Goal: Check status: Check status

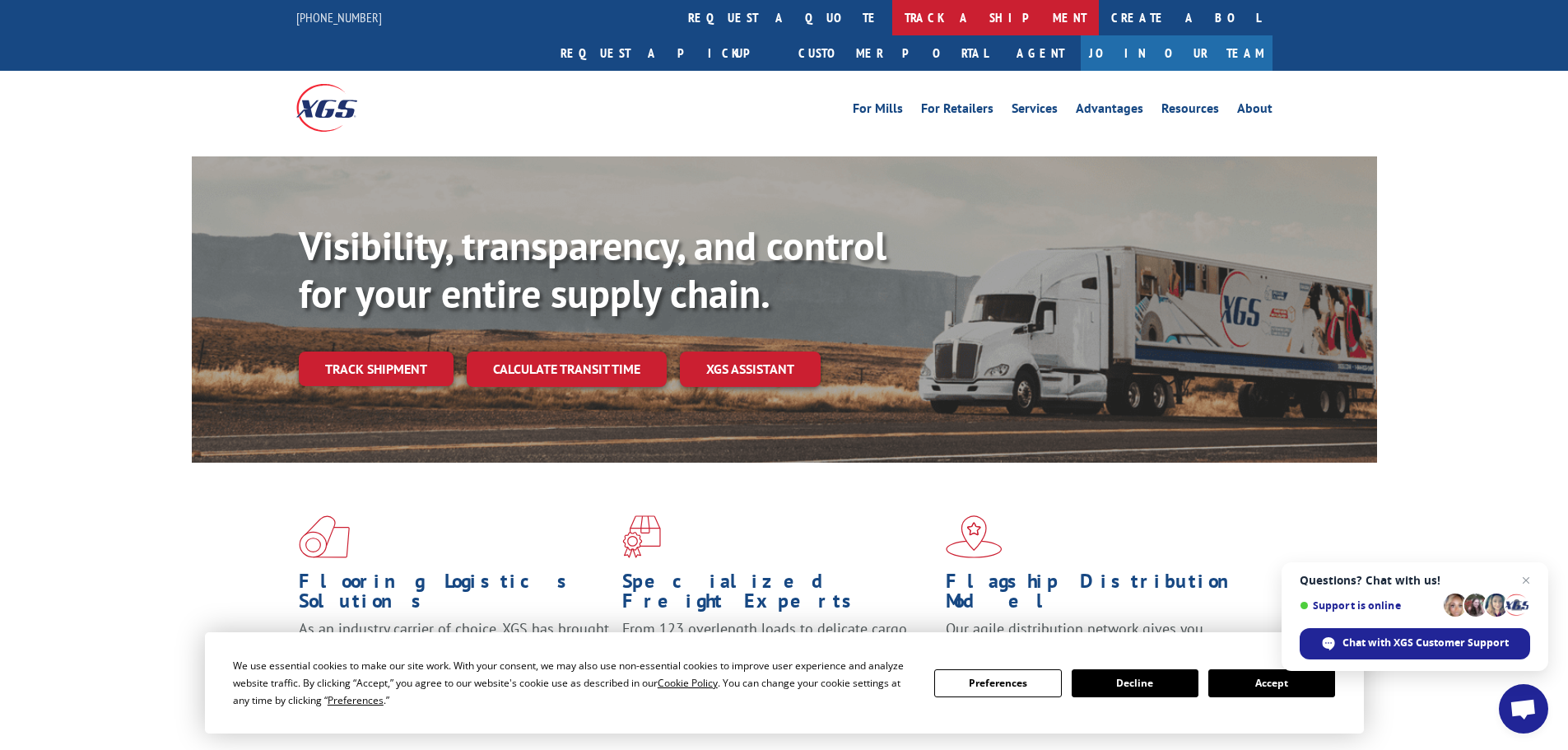
click at [892, 14] on link "track a shipment" at bounding box center [995, 18] width 206 height 35
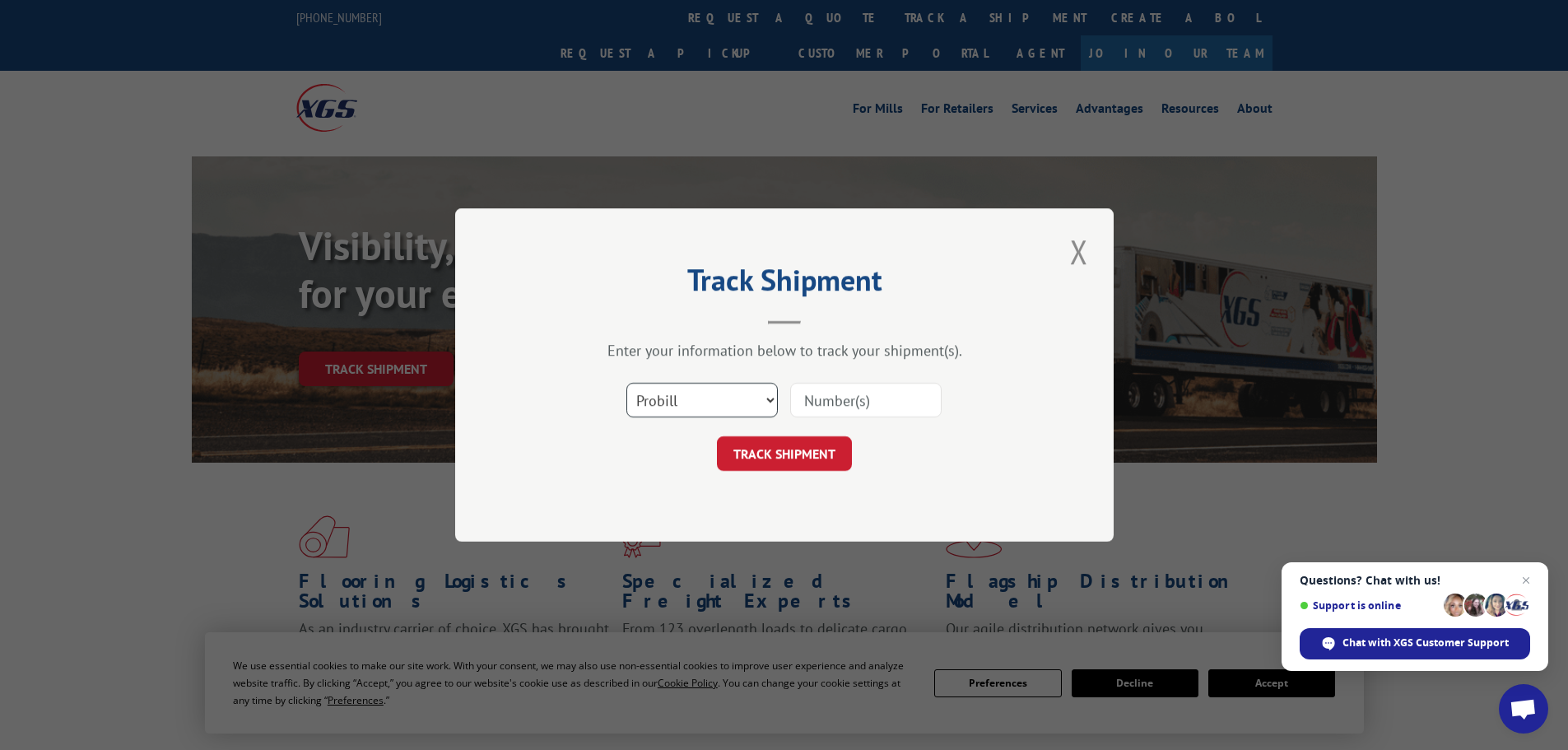
click at [726, 395] on select "Select category... Probill BOL PO" at bounding box center [702, 400] width 152 height 35
select select "bol"
click at [626, 382] on select "Select category... Probill BOL PO" at bounding box center [702, 400] width 152 height 35
click at [844, 402] on input at bounding box center [866, 400] width 152 height 35
paste input "4915360"
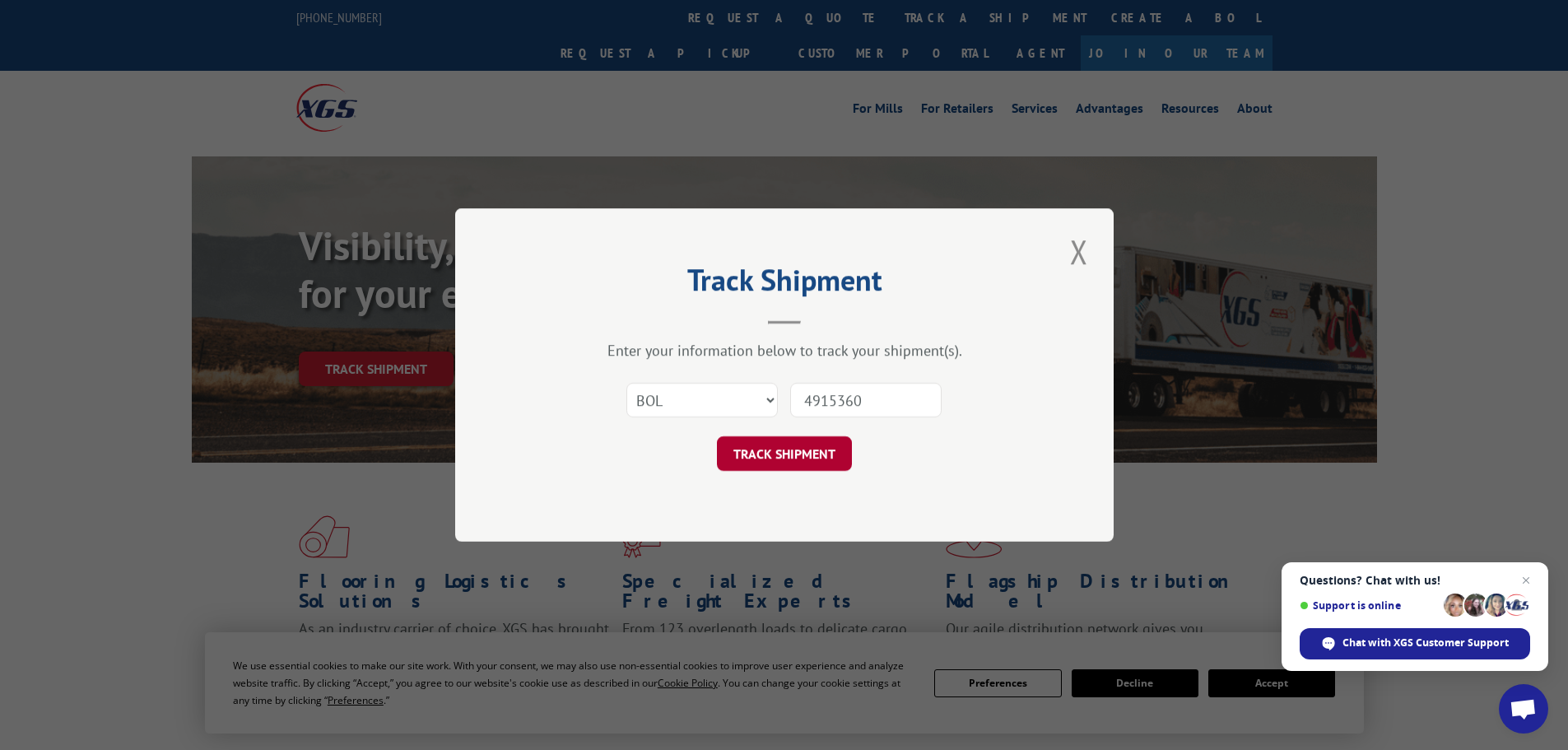
type input "4915360"
click at [795, 442] on button "TRACK SHIPMENT" at bounding box center [784, 453] width 135 height 35
